Goal: Information Seeking & Learning: Learn about a topic

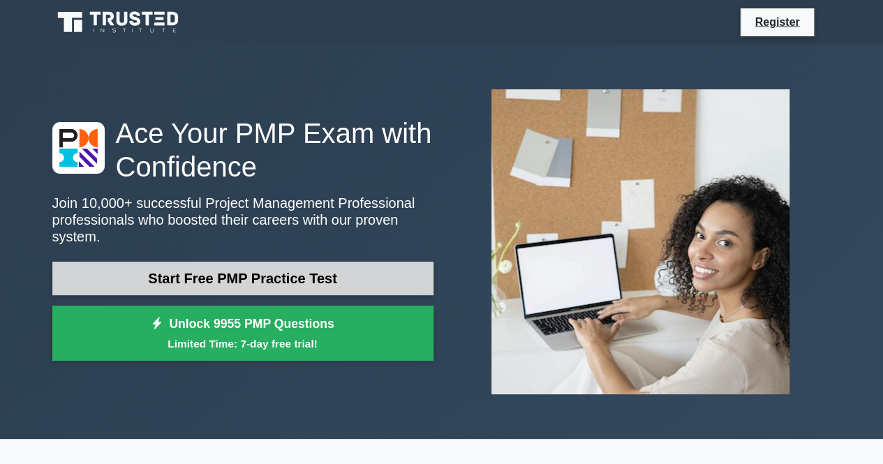
click at [267, 262] on link "Start Free PMP Practice Test" at bounding box center [242, 279] width 381 height 34
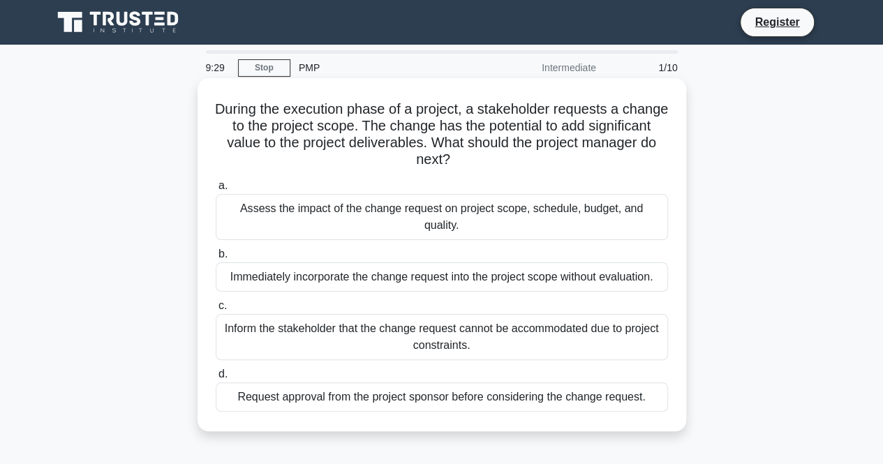
click at [341, 383] on div "Request approval from the project sponsor before considering the change request." at bounding box center [442, 397] width 452 height 29
click at [216, 379] on input "d. Request approval from the project sponsor before considering the change requ…" at bounding box center [216, 374] width 0 height 9
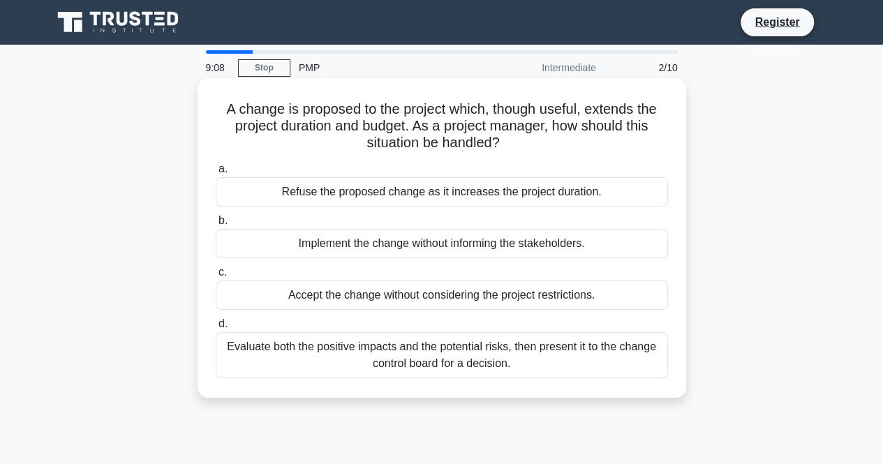
click at [341, 350] on div "Evaluate both the positive impacts and the potential risks, then present it to …" at bounding box center [442, 355] width 452 height 46
click at [216, 329] on input "d. Evaluate both the positive impacts and the potential risks, then present it …" at bounding box center [216, 324] width 0 height 9
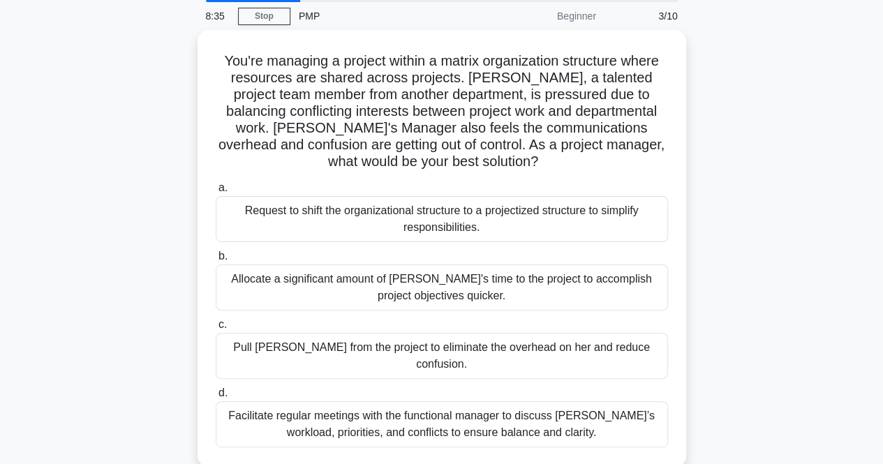
scroll to position [53, 0]
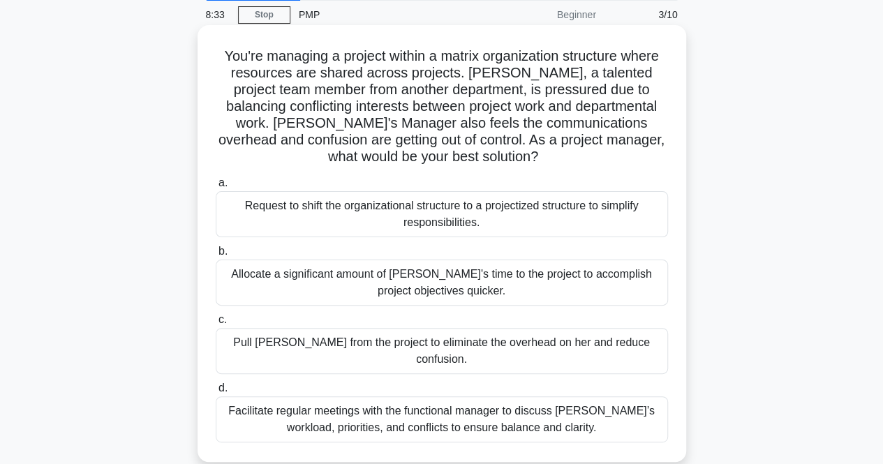
click at [565, 402] on div "Facilitate regular meetings with the functional manager to discuss Lisa’s workl…" at bounding box center [442, 420] width 452 height 46
click at [216, 393] on input "d. Facilitate regular meetings with the functional manager to discuss Lisa’s wo…" at bounding box center [216, 388] width 0 height 9
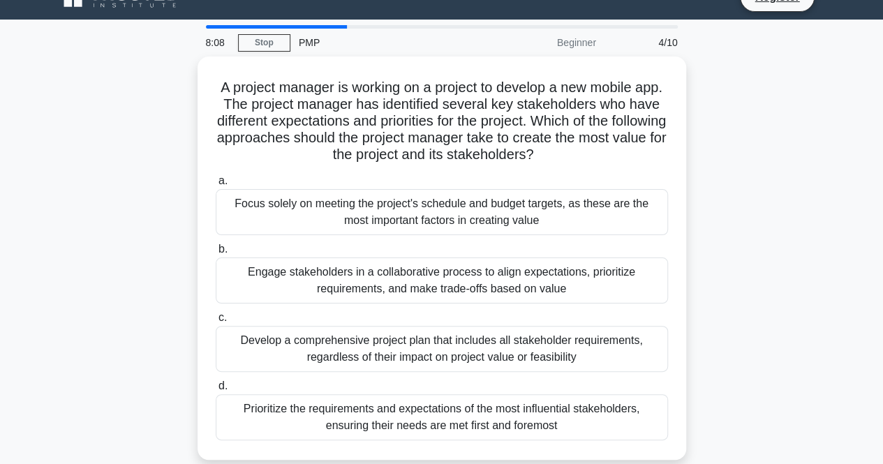
scroll to position [28, 0]
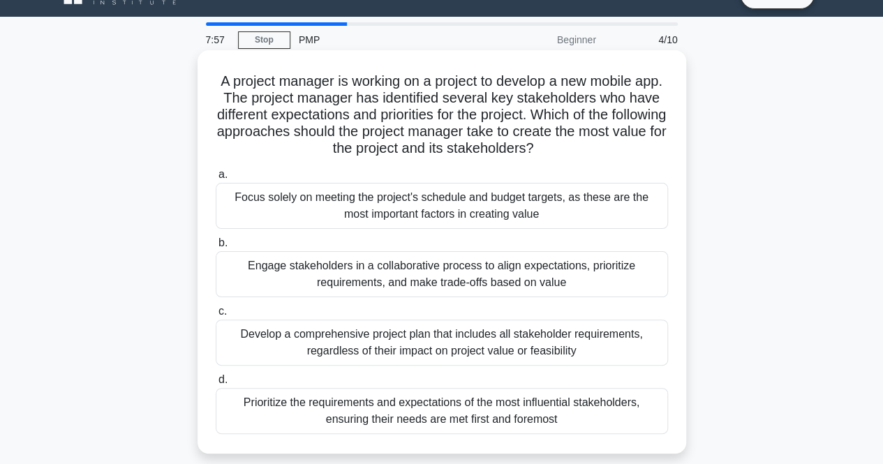
click at [554, 290] on div "Engage stakeholders in a collaborative process to align expectations, prioritiz…" at bounding box center [442, 274] width 452 height 46
click at [216, 248] on input "b. Engage stakeholders in a collaborative process to align expectations, priori…" at bounding box center [216, 243] width 0 height 9
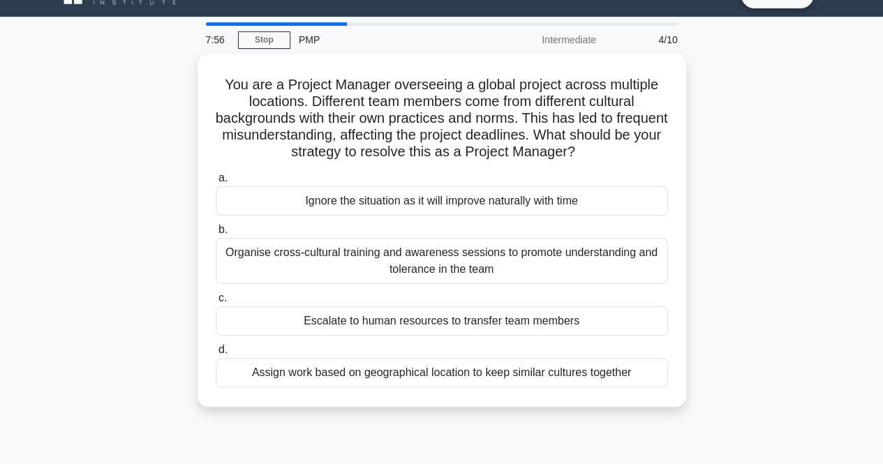
scroll to position [0, 0]
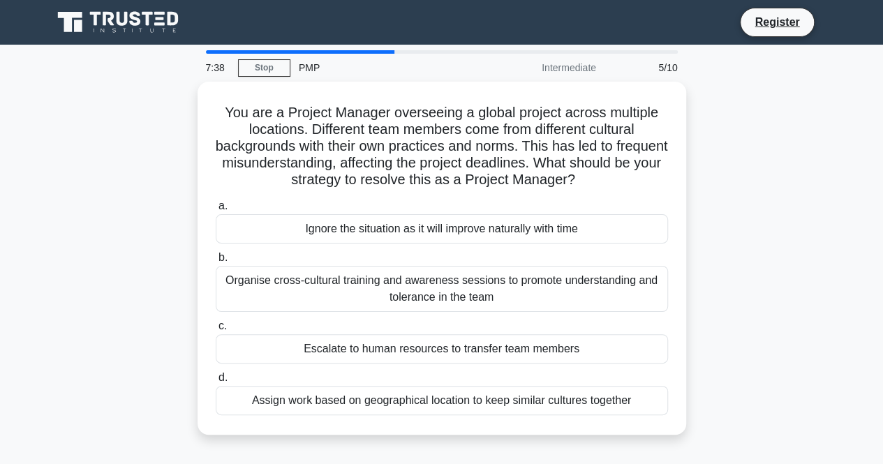
click at [554, 290] on div "Organise cross-cultural training and awareness sessions to promote understandin…" at bounding box center [442, 289] width 452 height 46
click at [216, 262] on input "b. Organise cross-cultural training and awareness sessions to promote understan…" at bounding box center [216, 257] width 0 height 9
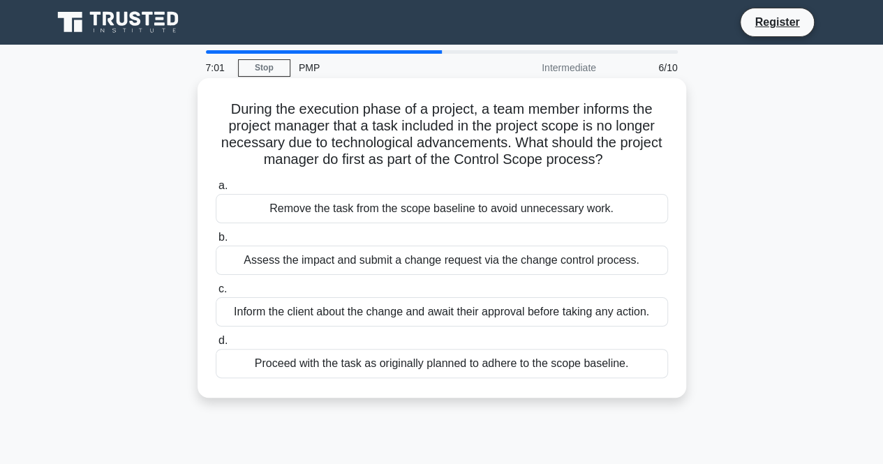
click at [552, 269] on div "Assess the impact and submit a change request via the change control process." at bounding box center [442, 260] width 452 height 29
click at [216, 242] on input "b. Assess the impact and submit a change request via the change control process." at bounding box center [216, 237] width 0 height 9
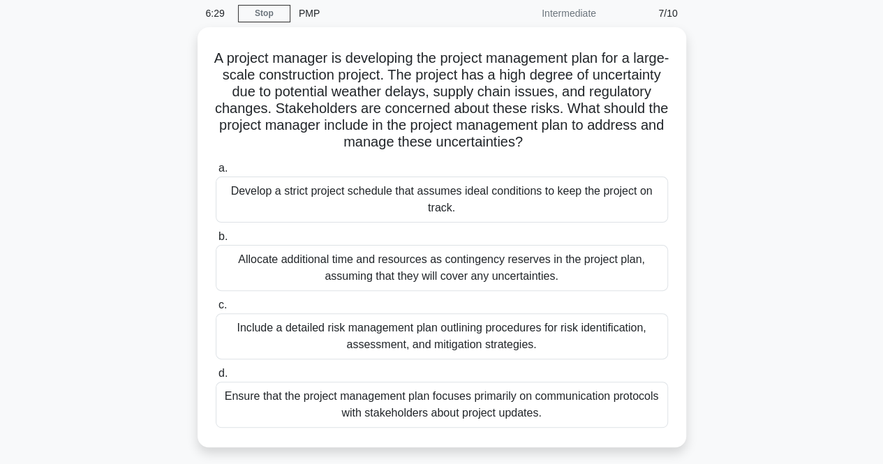
scroll to position [56, 0]
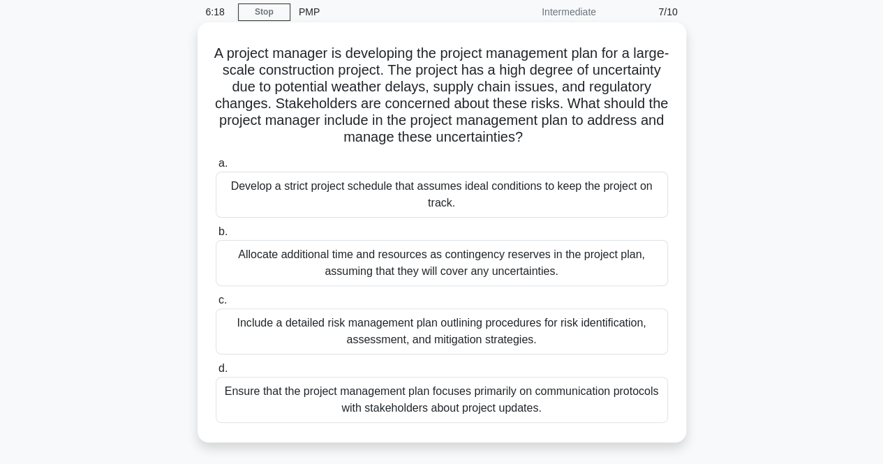
click at [461, 335] on div "Include a detailed risk management plan outlining procedures for risk identific…" at bounding box center [442, 332] width 452 height 46
click at [216, 305] on input "c. Include a detailed risk management plan outlining procedures for risk identi…" at bounding box center [216, 300] width 0 height 9
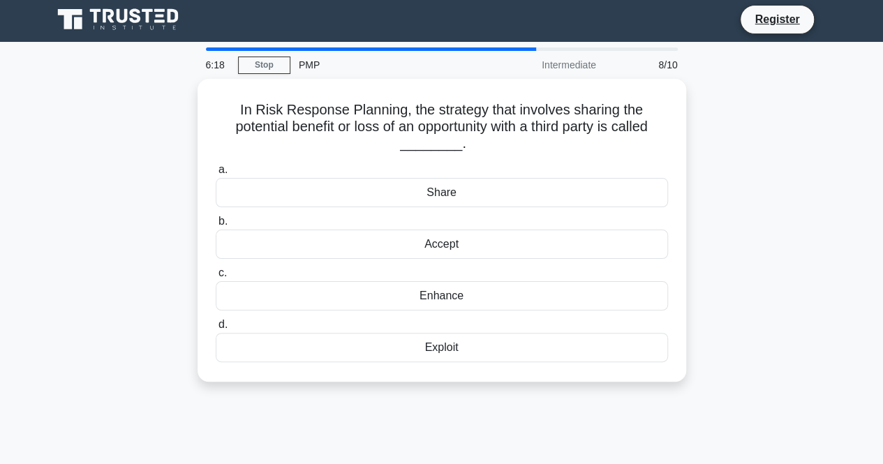
scroll to position [0, 0]
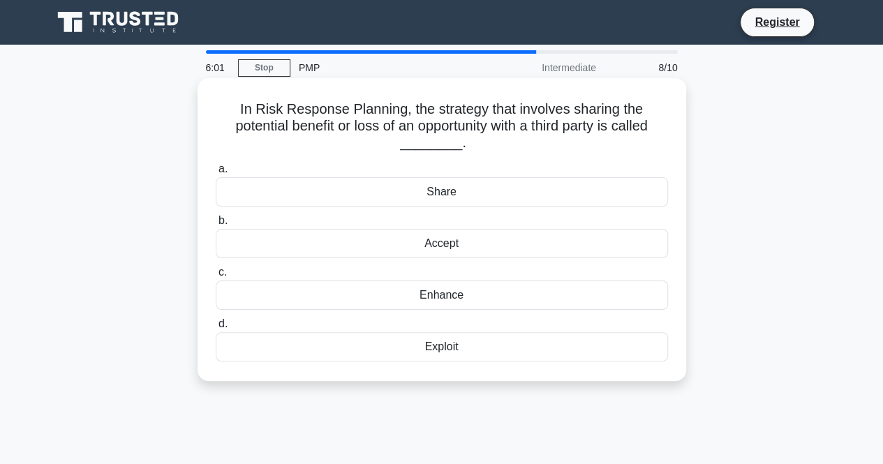
click at [486, 195] on div "Share" at bounding box center [442, 191] width 452 height 29
click at [216, 174] on input "a. Share" at bounding box center [216, 169] width 0 height 9
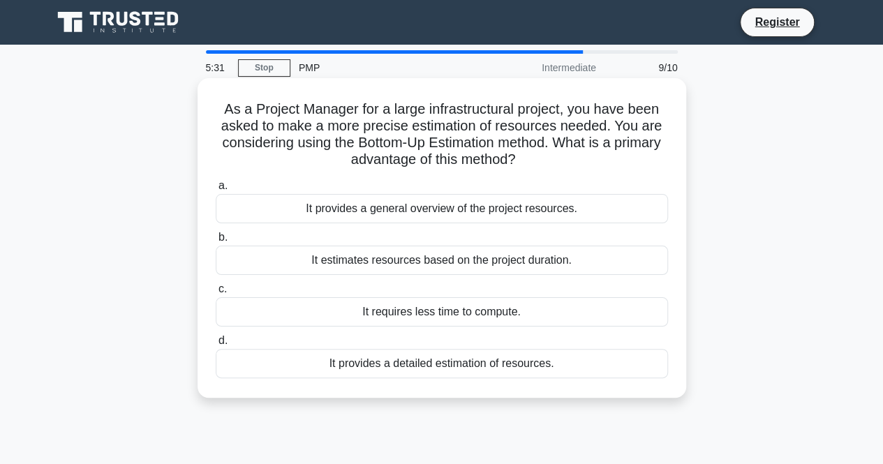
click at [447, 358] on div "It provides a detailed estimation of resources." at bounding box center [442, 363] width 452 height 29
click at [216, 346] on input "d. It provides a detailed estimation of resources." at bounding box center [216, 340] width 0 height 9
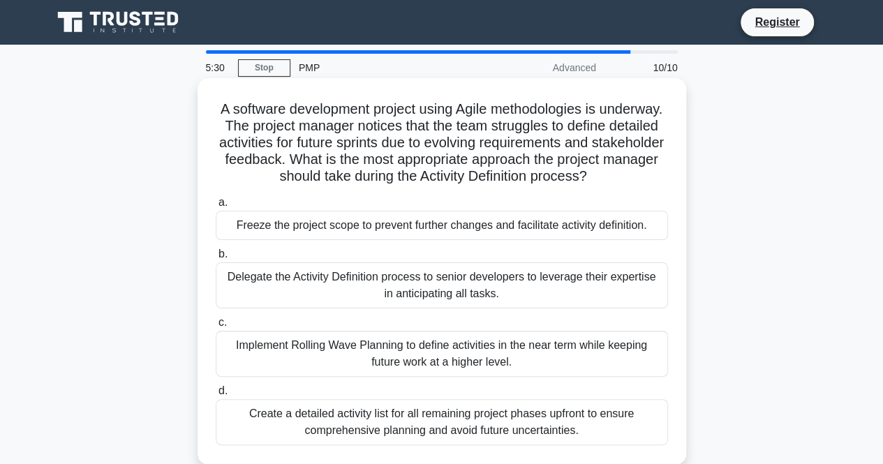
click at [457, 307] on div "Delegate the Activity Definition process to senior developers to leverage their…" at bounding box center [442, 285] width 452 height 46
click at [216, 259] on input "b. Delegate the Activity Definition process to senior developers to leverage th…" at bounding box center [216, 254] width 0 height 9
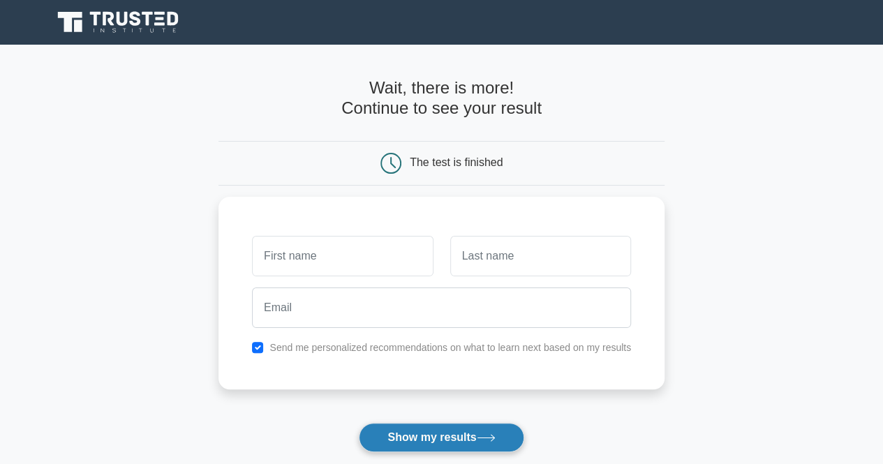
click at [425, 427] on button "Show my results" at bounding box center [441, 437] width 165 height 29
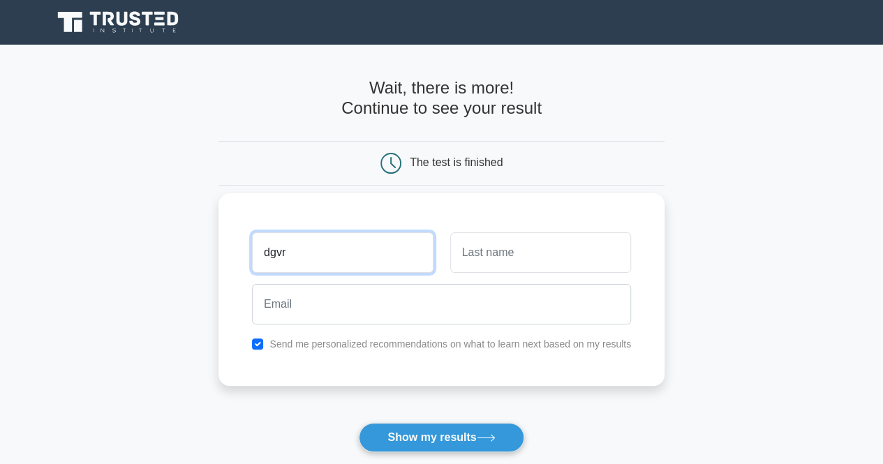
type input "dgvr"
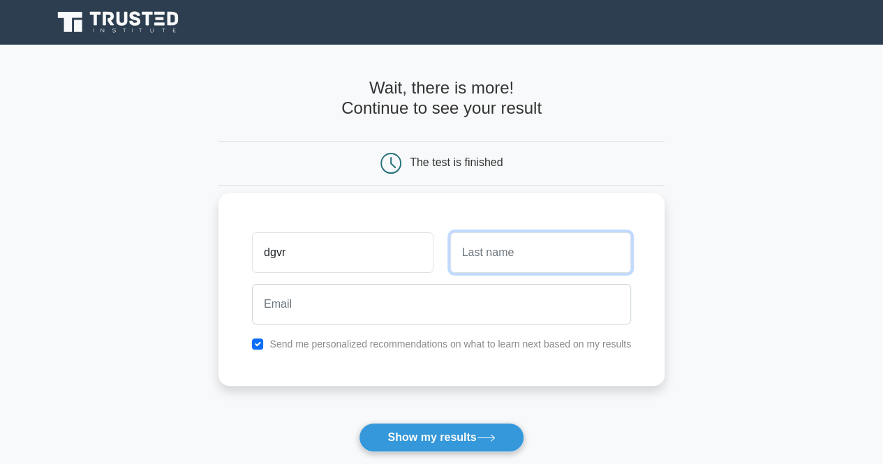
click at [459, 258] on input "text" at bounding box center [540, 252] width 181 height 40
type input "vrgv"
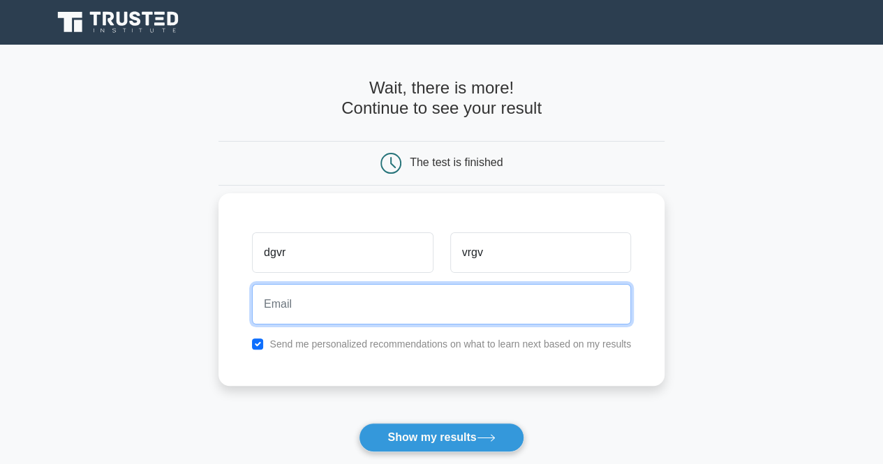
click at [430, 315] on input "email" at bounding box center [441, 304] width 379 height 40
type input "ayyappa.dhasan@gmail.com"
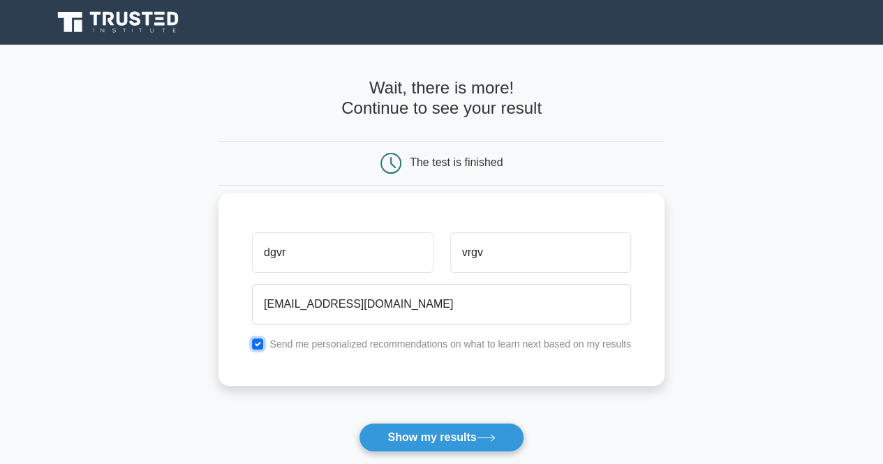
click at [254, 339] on input "checkbox" at bounding box center [257, 344] width 11 height 11
checkbox input "false"
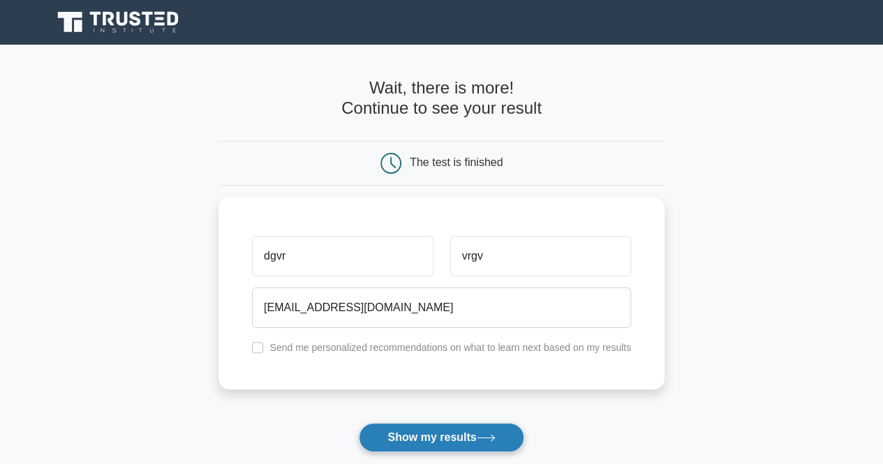
click at [403, 442] on button "Show my results" at bounding box center [441, 437] width 165 height 29
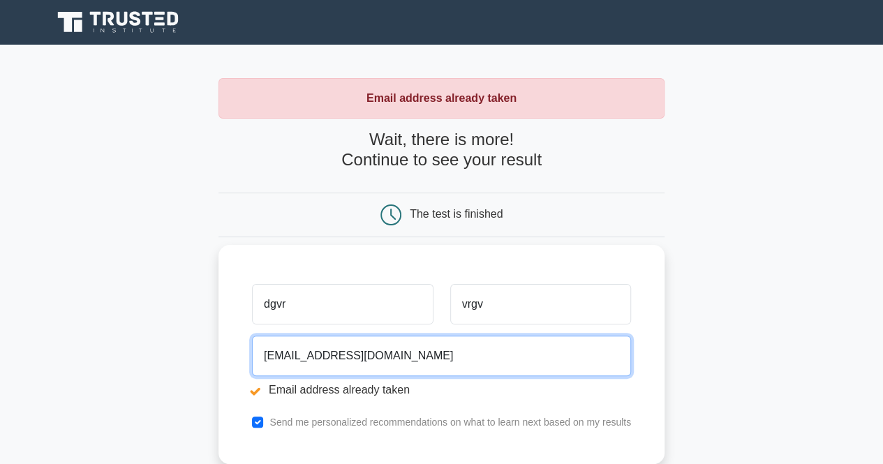
click at [402, 368] on input "[EMAIL_ADDRESS][DOMAIN_NAME]" at bounding box center [441, 356] width 379 height 40
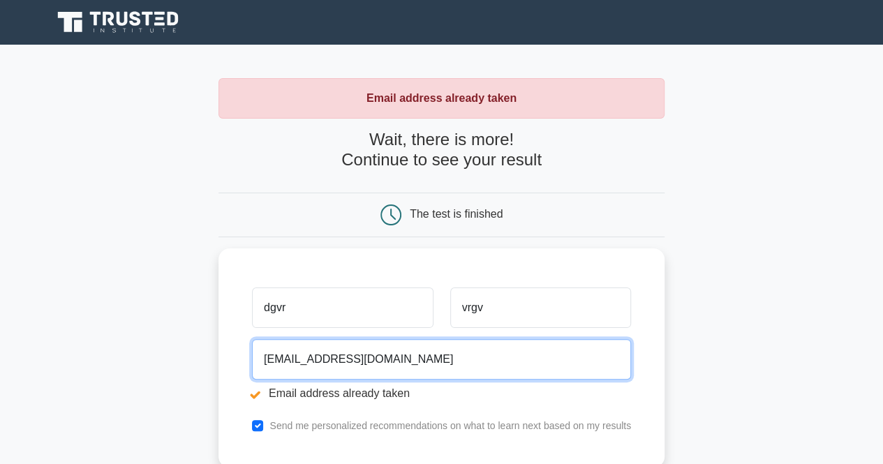
type input "ayyappadhas1990@gmail.com"
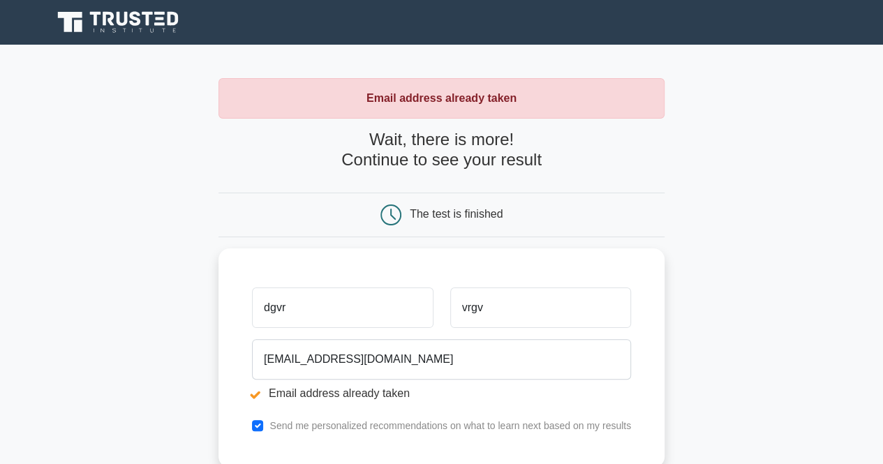
click at [874, 410] on main "Email address already taken Wait, there is more! Continue to see your result Th…" at bounding box center [441, 335] width 883 height 581
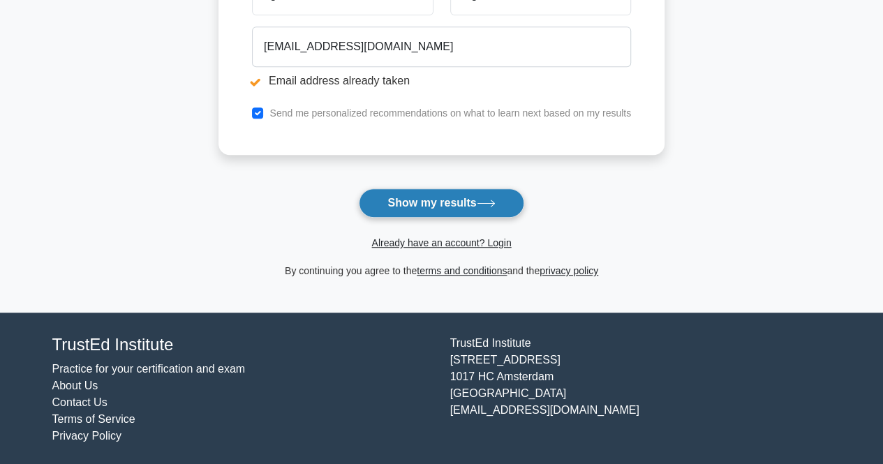
click at [434, 191] on button "Show my results" at bounding box center [441, 202] width 165 height 29
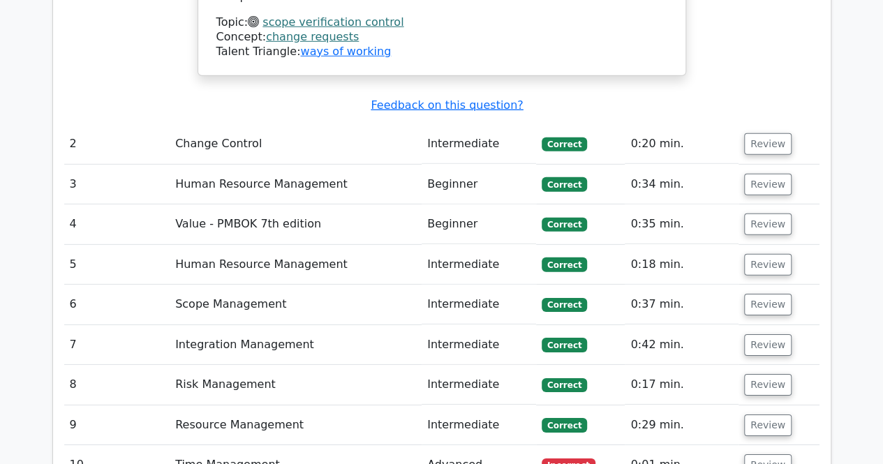
scroll to position [2043, 0]
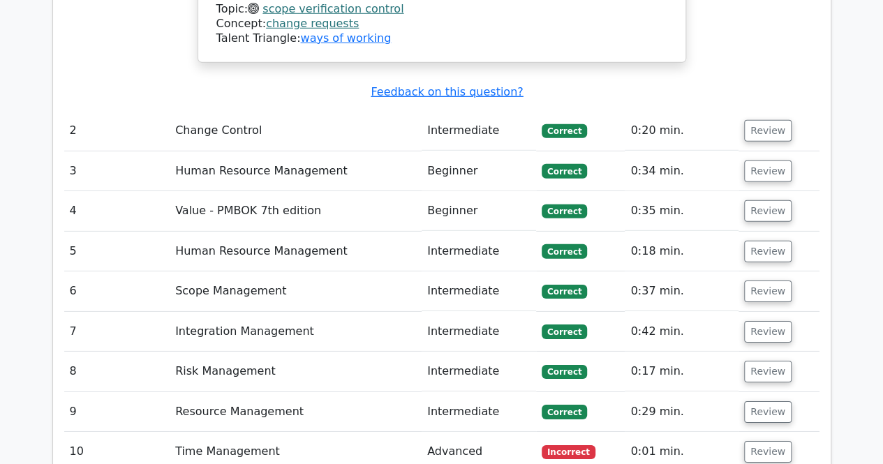
click at [517, 432] on td "Advanced" at bounding box center [479, 452] width 114 height 40
click at [745, 441] on button "Review" at bounding box center [767, 452] width 47 height 22
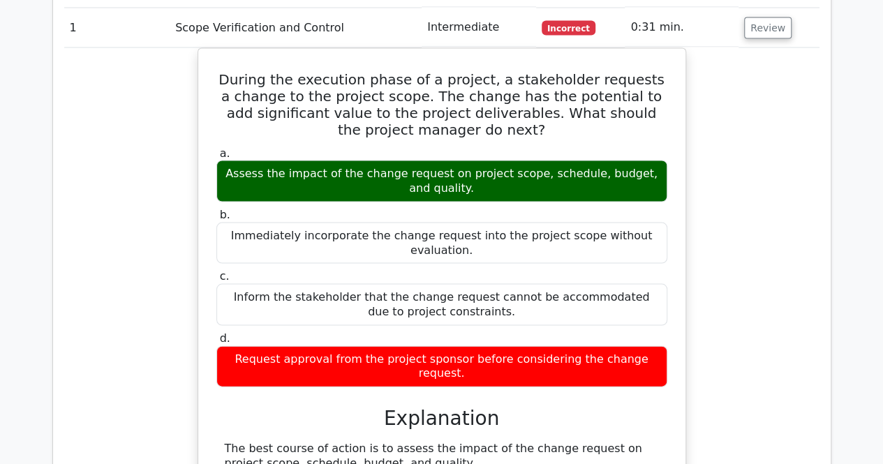
scroll to position [312, 0]
